Goal: Task Accomplishment & Management: Manage account settings

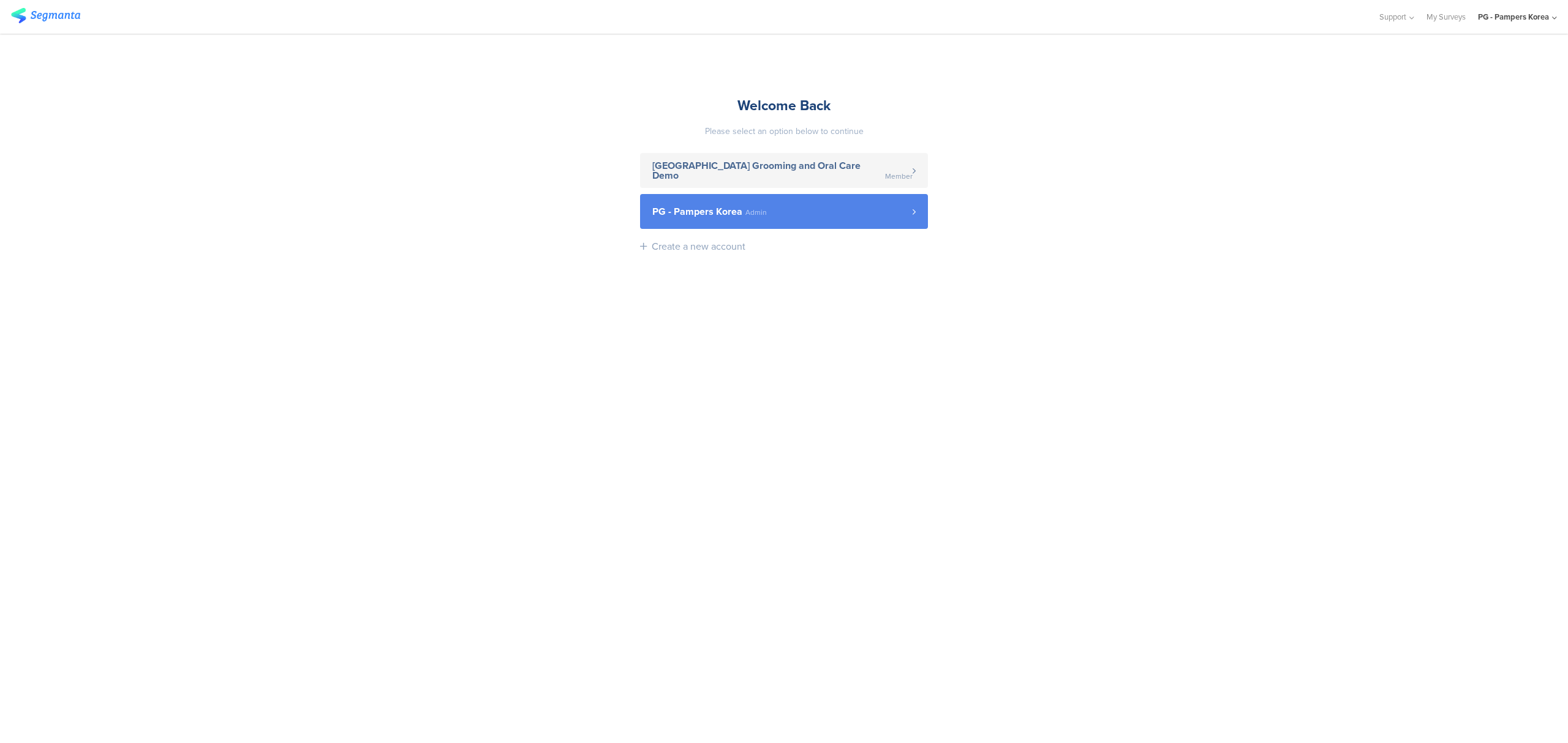
click at [642, 224] on link "PG - Pampers Korea Admin" at bounding box center [783, 210] width 288 height 34
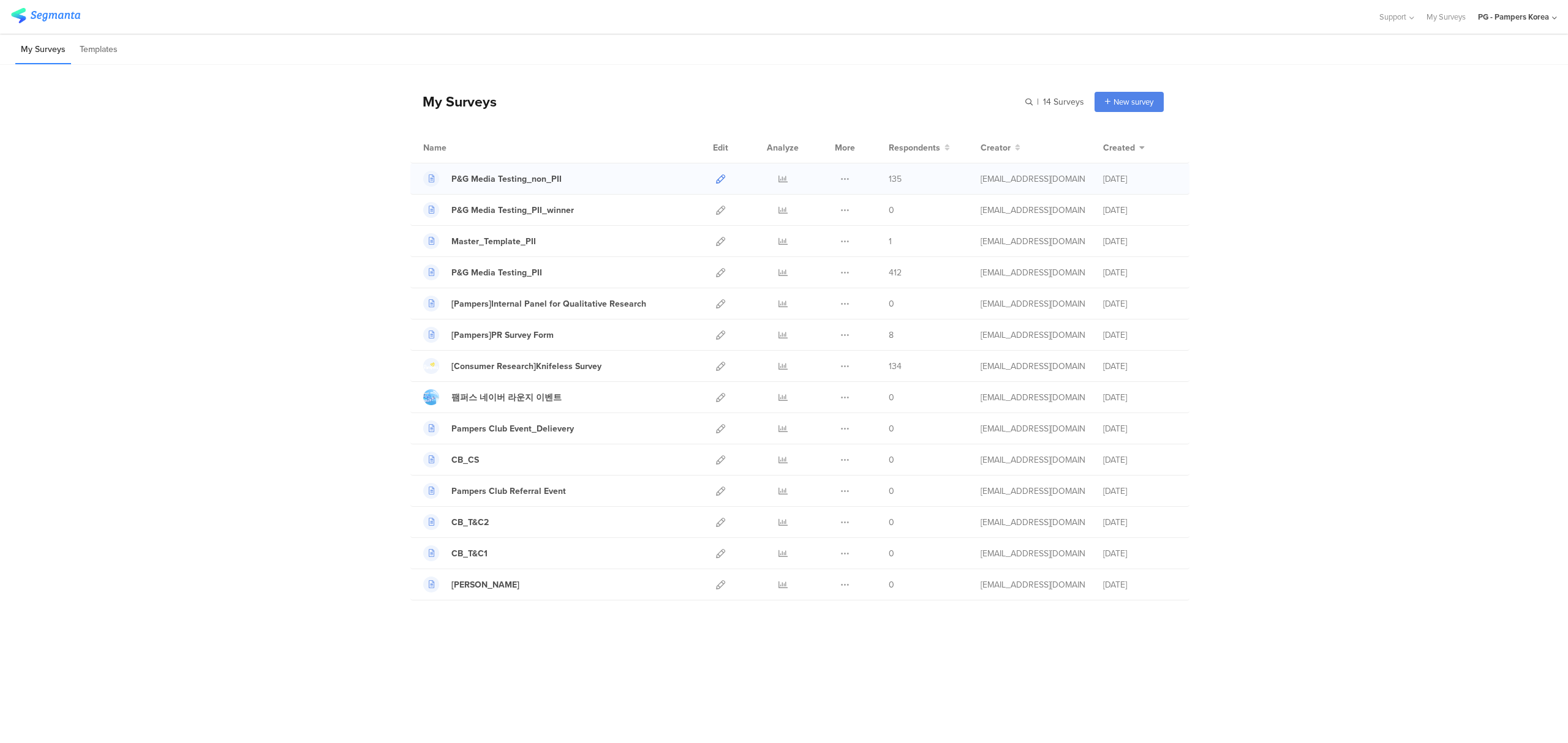
click at [718, 178] on icon at bounding box center [721, 179] width 9 height 9
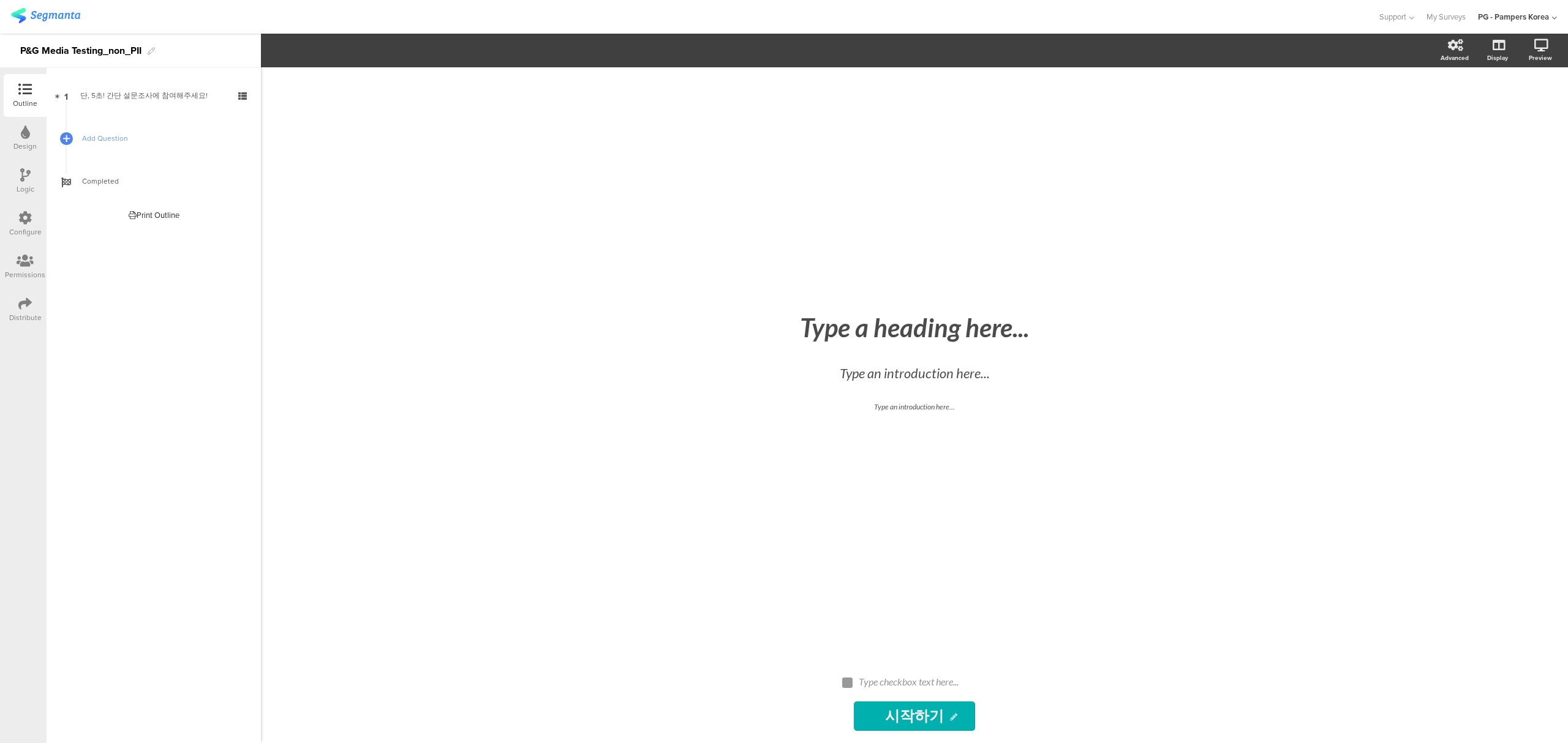
click at [32, 217] on div "Configure" at bounding box center [25, 224] width 43 height 43
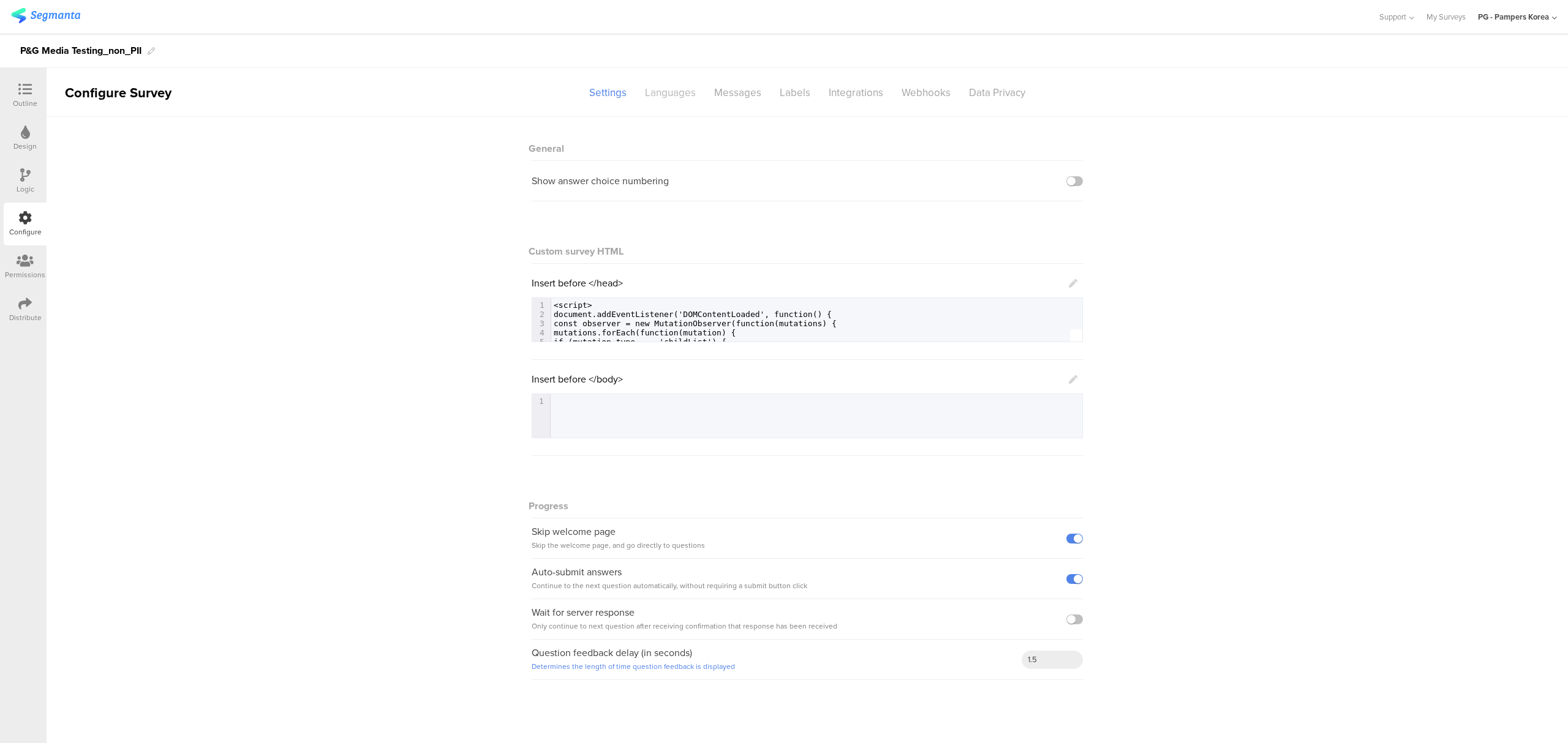
click at [665, 88] on div "Languages" at bounding box center [670, 92] width 69 height 21
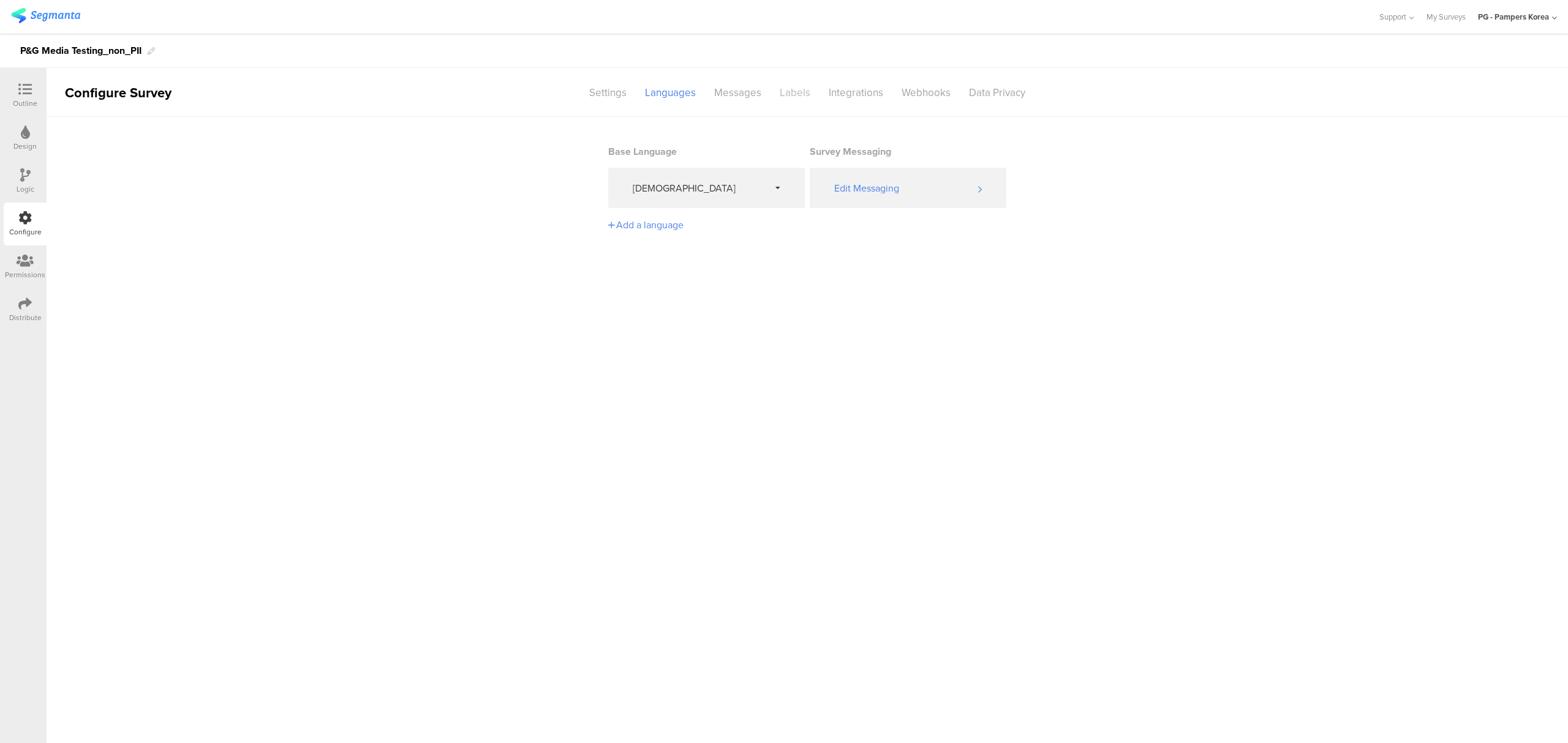
click at [790, 87] on div "Labels" at bounding box center [794, 92] width 49 height 21
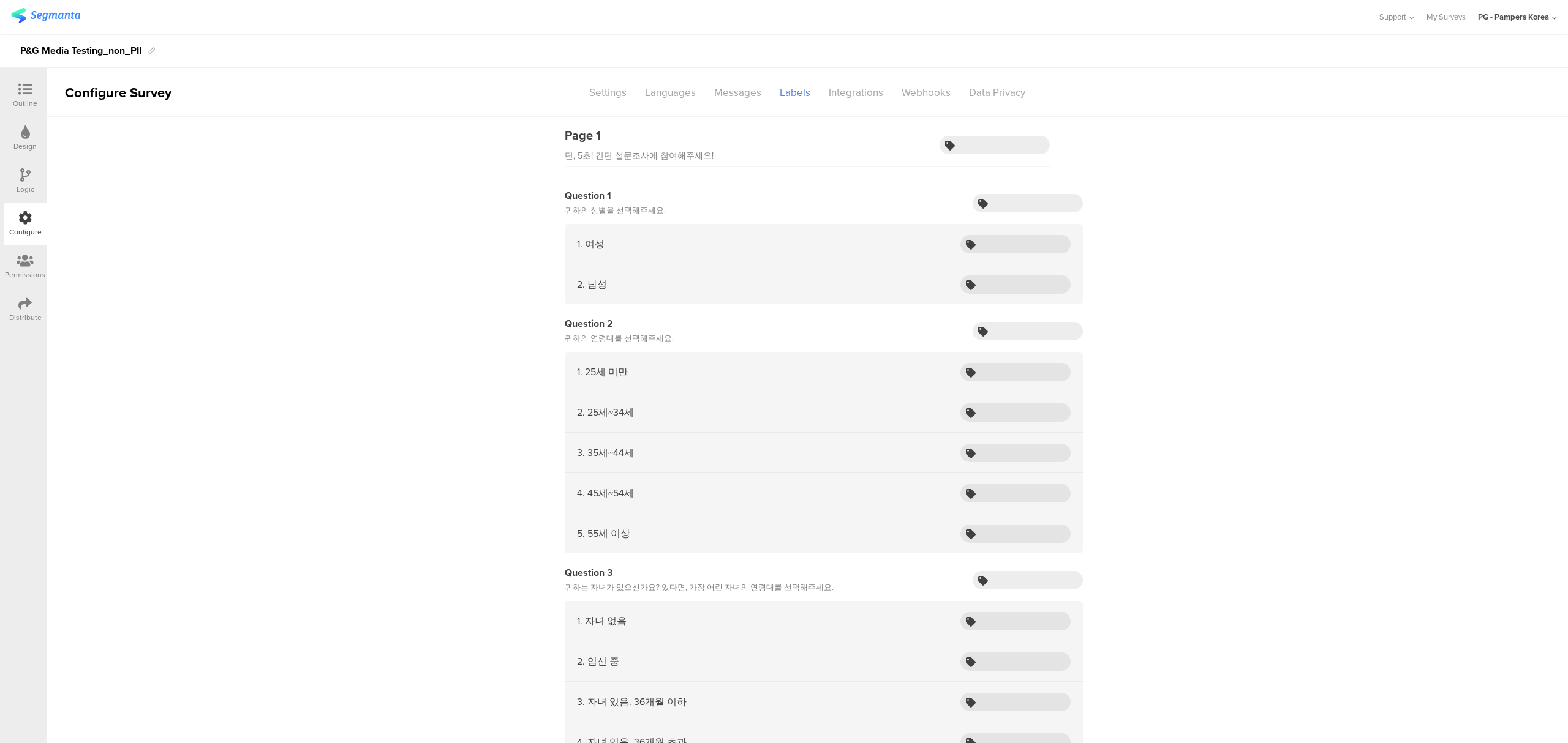
click at [40, 13] on img at bounding box center [46, 16] width 69 height 15
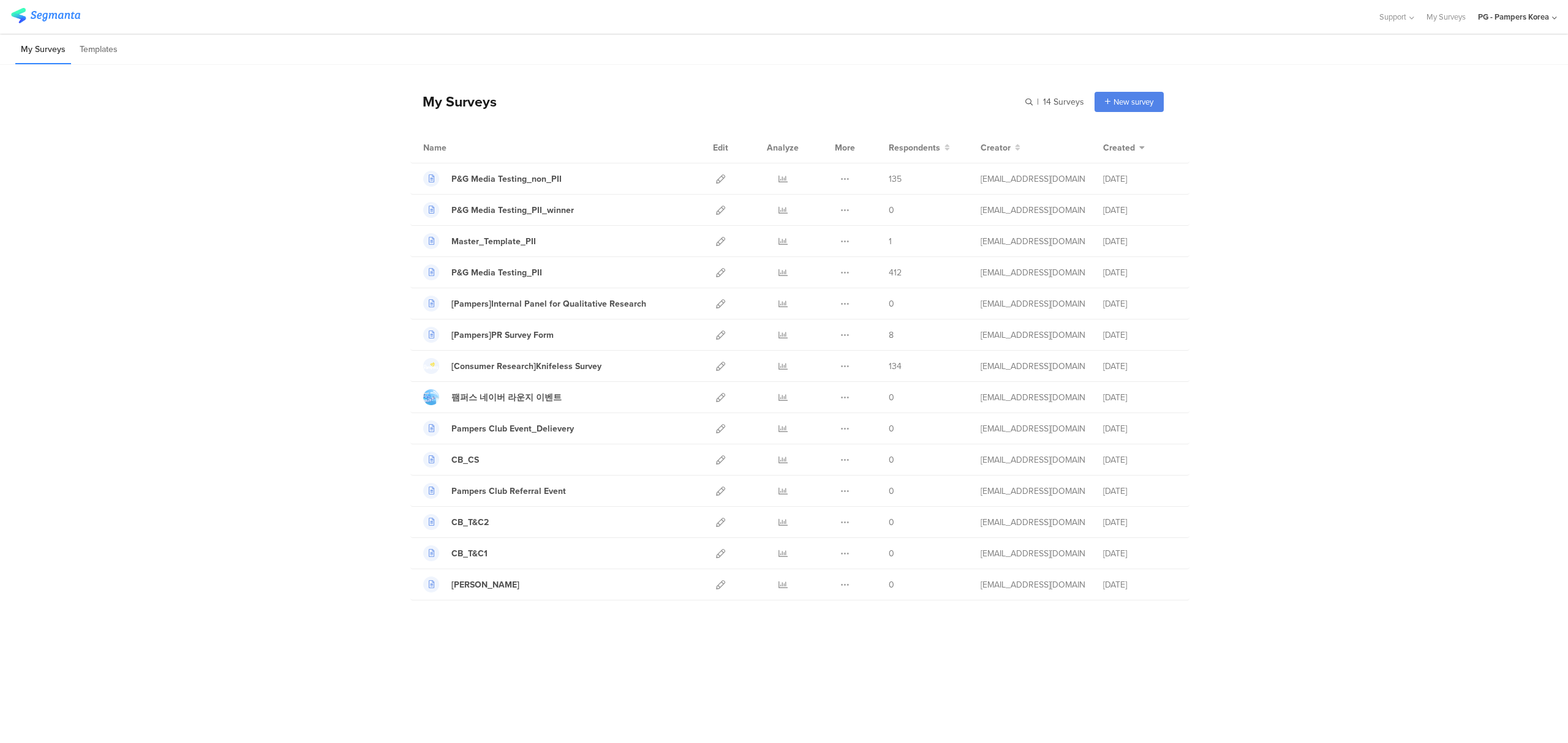
click at [238, 243] on div "My Surveys | 14 Surveys New survey Start from scratch Choose from templates Nam…" at bounding box center [784, 342] width 1568 height 554
click at [248, 292] on div "My Surveys | 14 Surveys New survey Start from scratch Choose from templates Nam…" at bounding box center [784, 342] width 1568 height 554
